Goal: Browse casually: Explore the website without a specific task or goal

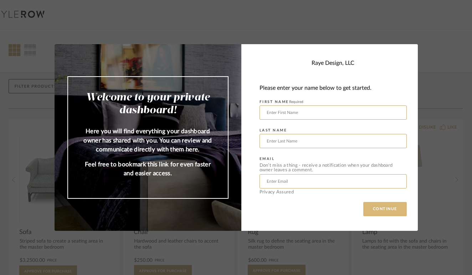
click at [372, 208] on button "CONTINUE" at bounding box center [384, 209] width 43 height 14
click at [296, 110] on input "text" at bounding box center [332, 112] width 147 height 14
type input "[PERSON_NAME]"
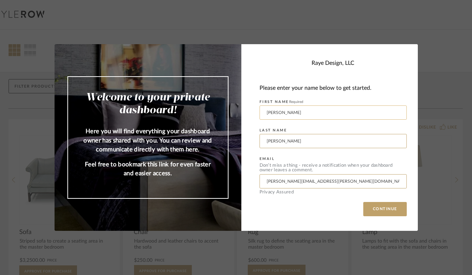
type input "[PERSON_NAME][EMAIL_ADDRESS][PERSON_NAME][DOMAIN_NAME]"
click at [382, 209] on button "CONTINUE" at bounding box center [384, 209] width 43 height 14
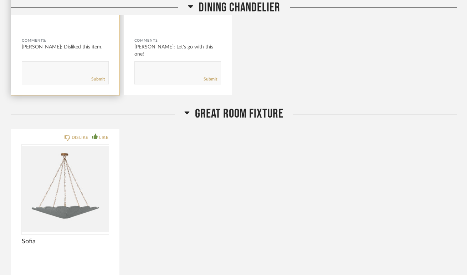
scroll to position [3376, 0]
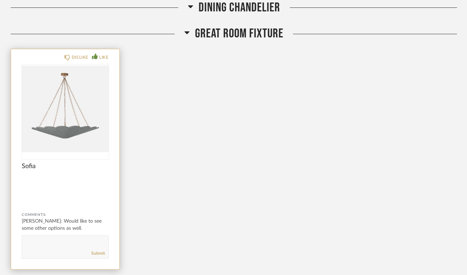
click at [71, 125] on img "0" at bounding box center [65, 108] width 87 height 89
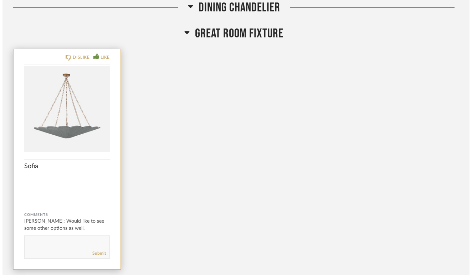
scroll to position [0, 0]
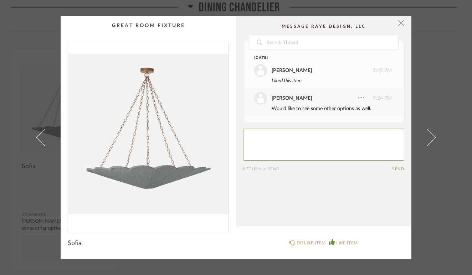
click at [165, 173] on img "0" at bounding box center [148, 134] width 160 height 184
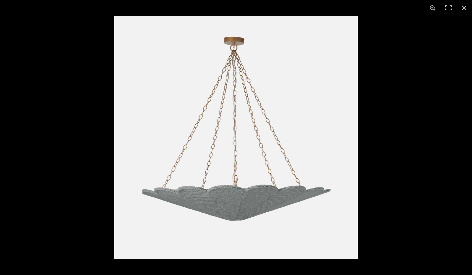
click at [233, 191] on img at bounding box center [236, 138] width 244 height 244
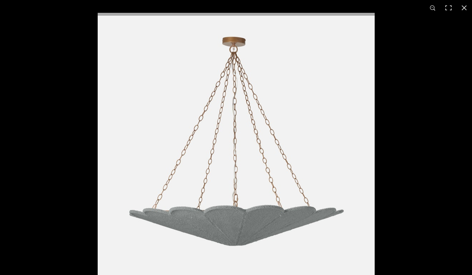
click at [241, 228] on img at bounding box center [236, 151] width 277 height 277
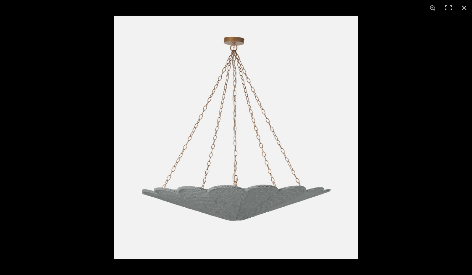
click at [241, 228] on img at bounding box center [236, 138] width 244 height 244
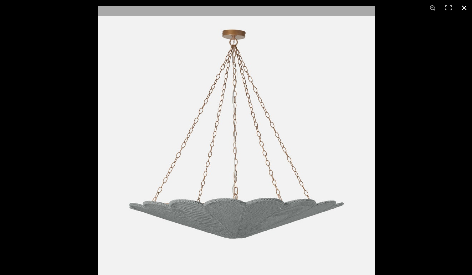
click at [463, 8] on button at bounding box center [464, 8] width 16 height 16
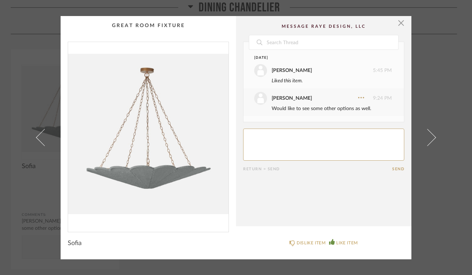
click at [440, 64] on div "× Date [DATE] [PERSON_NAME] 5:45 PM Liked this item. [PERSON_NAME] 9:24 PM Woul…" at bounding box center [236, 137] width 472 height 275
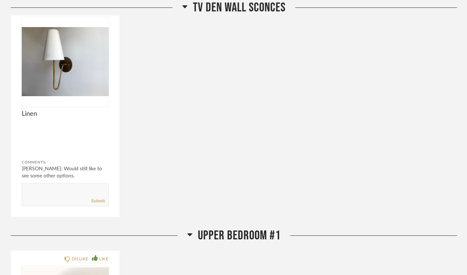
scroll to position [3876, 0]
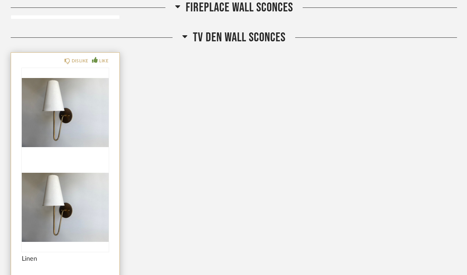
click at [71, 163] on img at bounding box center [65, 207] width 87 height 89
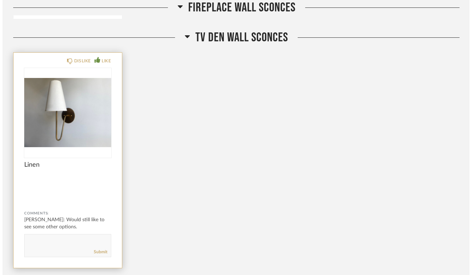
scroll to position [0, 0]
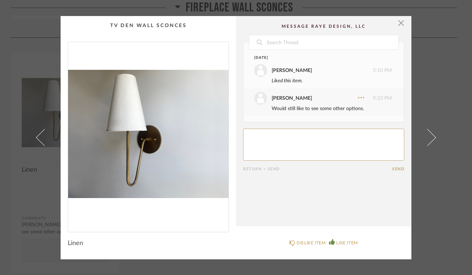
click at [414, 57] on div "× Date [DATE] [PERSON_NAME] 5:10 PM Liked this item. [PERSON_NAME] 9:23 PM Woul…" at bounding box center [236, 137] width 410 height 243
click at [398, 22] on span "button" at bounding box center [401, 23] width 14 height 14
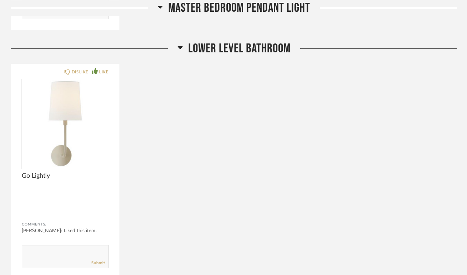
scroll to position [6380, 0]
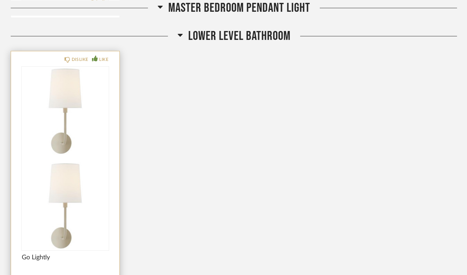
click at [57, 161] on img at bounding box center [65, 205] width 87 height 89
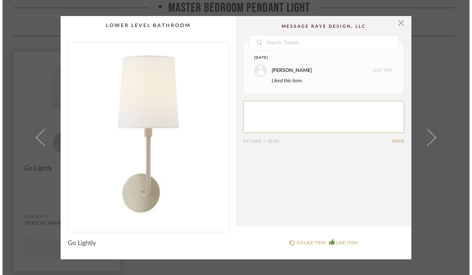
scroll to position [0, 0]
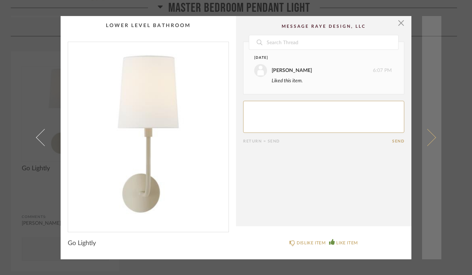
click at [432, 84] on link at bounding box center [431, 137] width 19 height 243
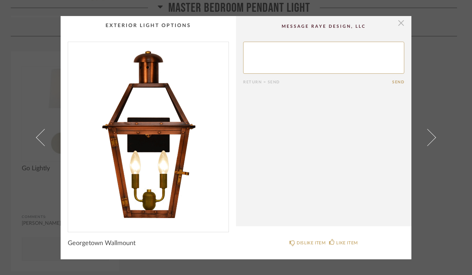
click at [398, 23] on span "button" at bounding box center [401, 23] width 14 height 14
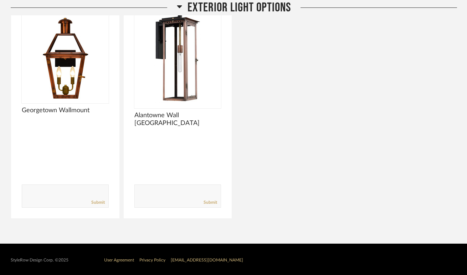
scroll to position [6686, 0]
